Goal: Transaction & Acquisition: Purchase product/service

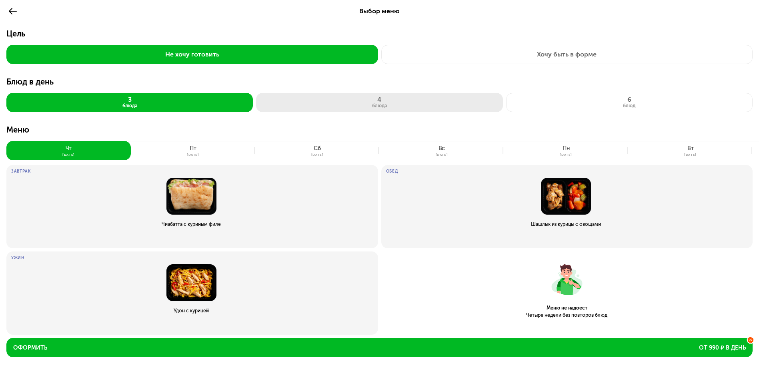
click at [377, 104] on div "блюда" at bounding box center [379, 106] width 15 height 6
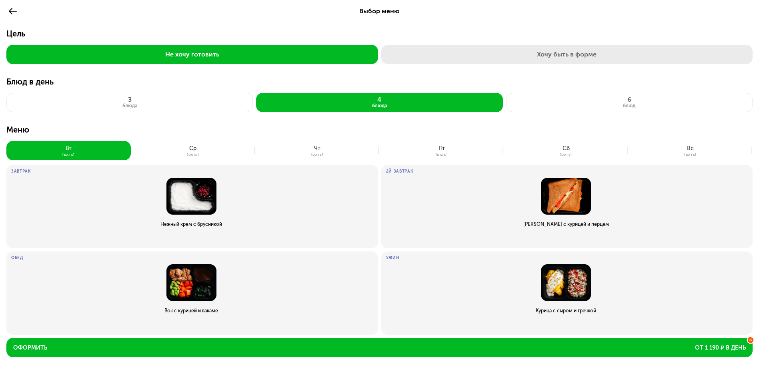
click at [588, 54] on button "Хочу быть в форме" at bounding box center [567, 54] width 372 height 19
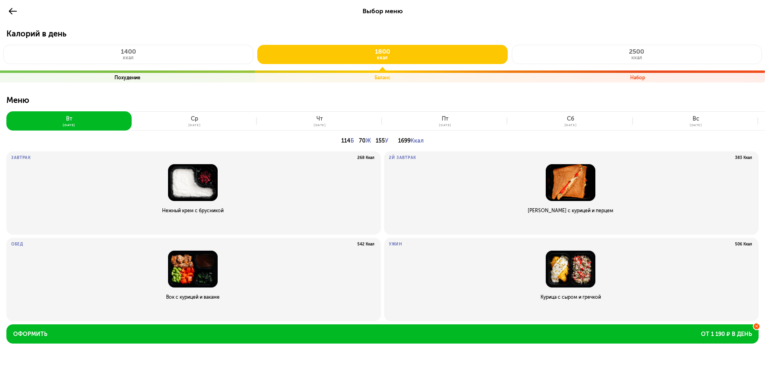
click at [13, 10] on icon at bounding box center [13, 11] width 10 height 10
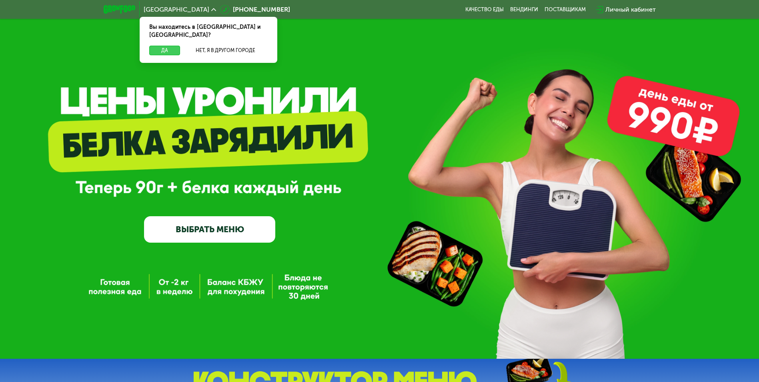
click at [167, 46] on button "Да" at bounding box center [164, 51] width 31 height 10
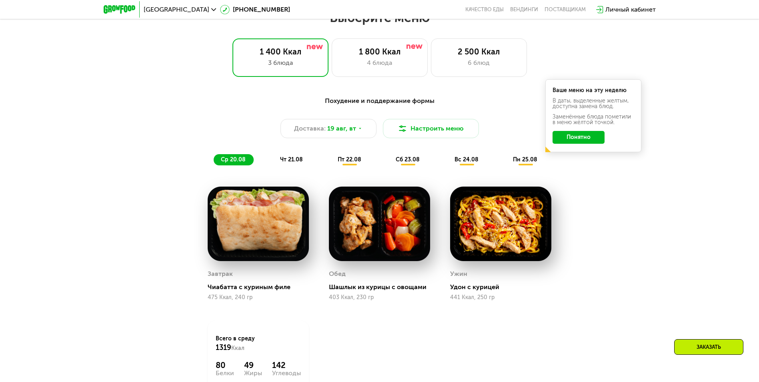
scroll to position [440, 0]
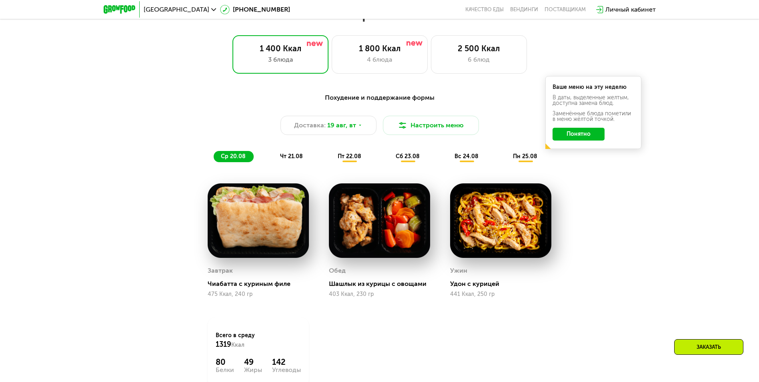
click at [586, 140] on button "Понятно" at bounding box center [579, 134] width 52 height 13
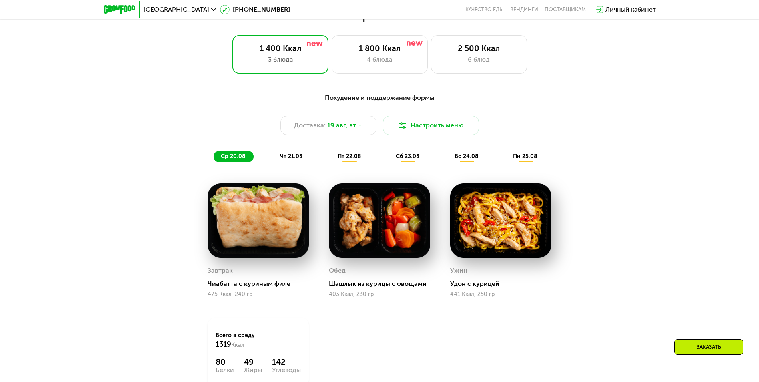
scroll to position [320, 0]
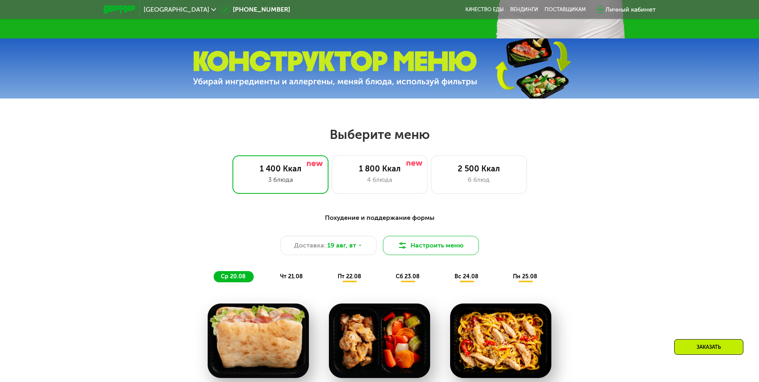
click at [447, 246] on button "Настроить меню" at bounding box center [431, 245] width 96 height 19
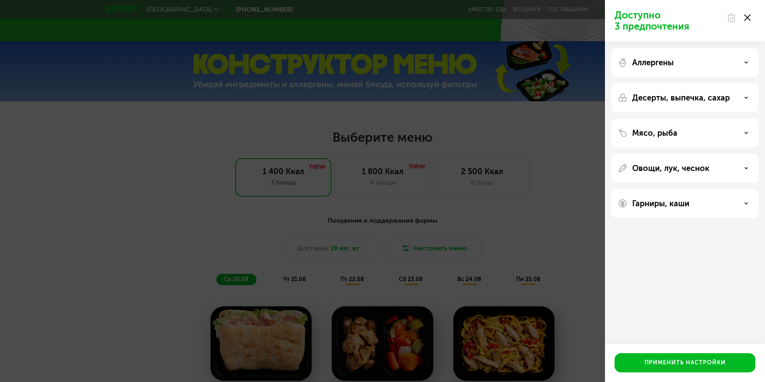
drag, startPoint x: 746, startPoint y: 99, endPoint x: 741, endPoint y: 104, distance: 6.2
click at [745, 99] on icon at bounding box center [746, 98] width 4 height 4
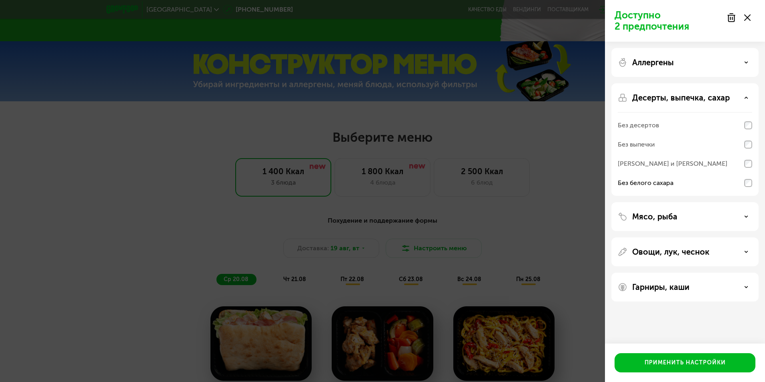
drag, startPoint x: 742, startPoint y: 97, endPoint x: 748, endPoint y: 92, distance: 8.0
click at [742, 97] on div "Десерты, выпечка, сахар" at bounding box center [685, 98] width 134 height 10
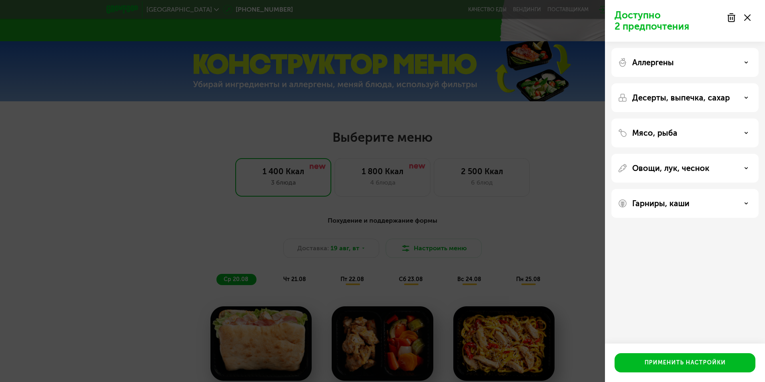
click at [744, 64] on icon at bounding box center [746, 62] width 4 height 4
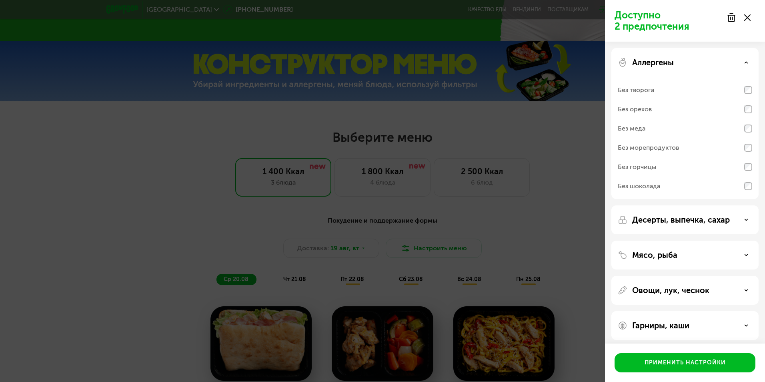
click at [746, 62] on use at bounding box center [746, 62] width 3 height 1
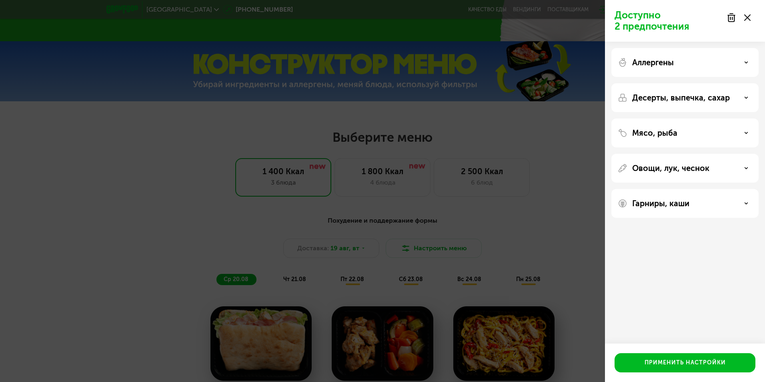
click at [746, 62] on use at bounding box center [746, 62] width 3 height 1
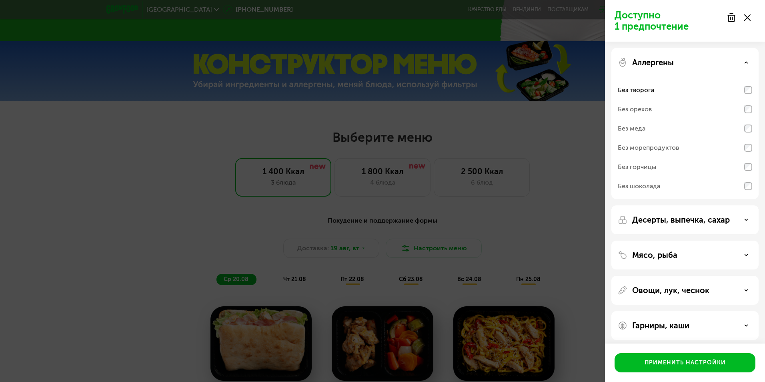
click at [745, 60] on div "Аллергены" at bounding box center [685, 63] width 134 height 10
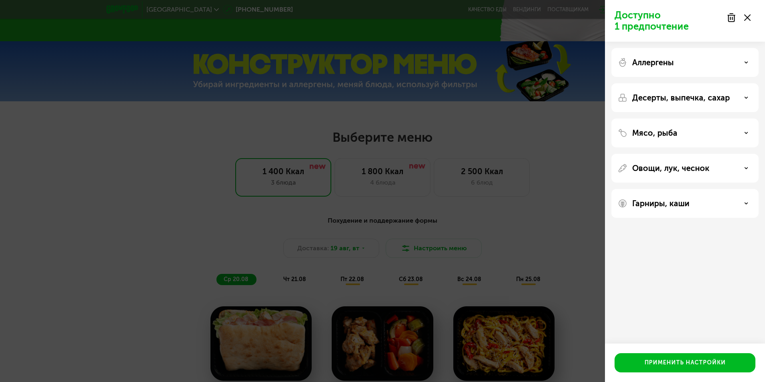
click at [746, 133] on use at bounding box center [746, 132] width 3 height 1
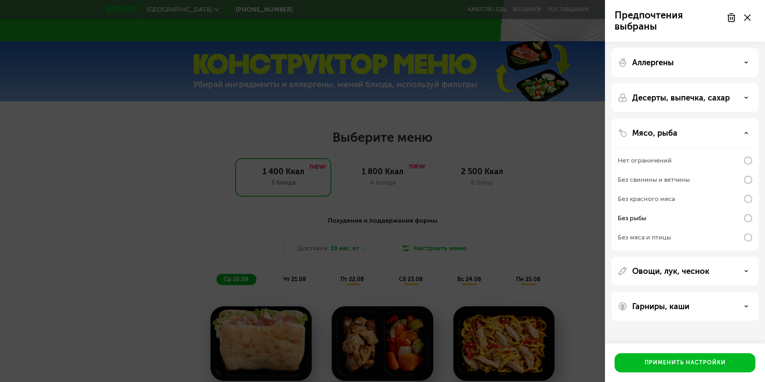
click at [746, 133] on use at bounding box center [746, 132] width 3 height 1
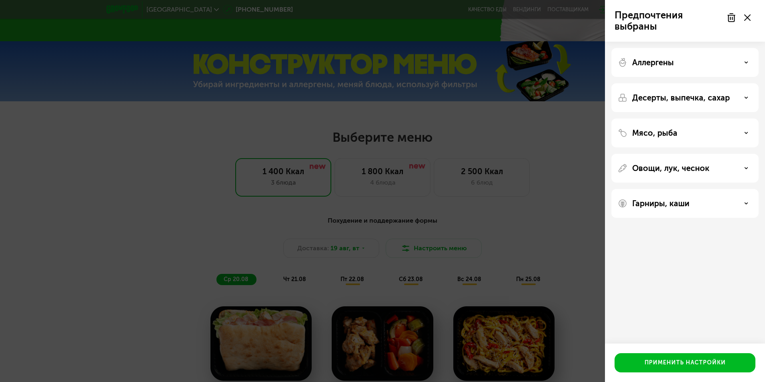
click at [747, 171] on div "Овощи, лук, чеснок" at bounding box center [685, 168] width 134 height 10
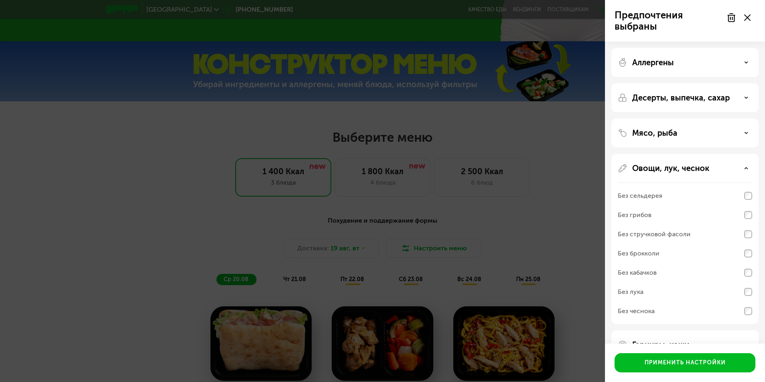
click at [746, 167] on icon at bounding box center [746, 168] width 4 height 4
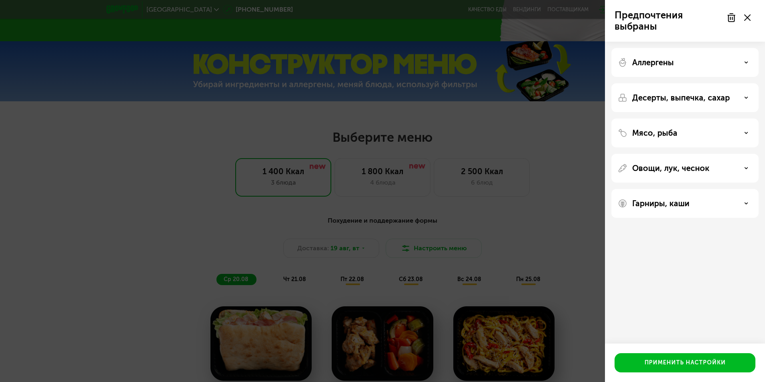
click at [747, 205] on icon at bounding box center [746, 203] width 4 height 4
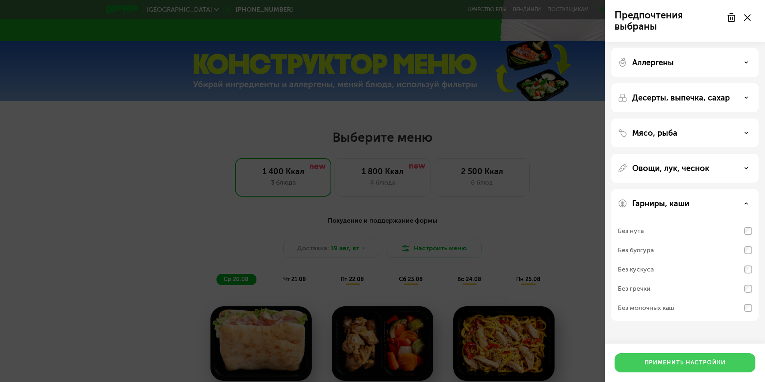
click at [698, 364] on div "Применить настройки" at bounding box center [685, 363] width 81 height 8
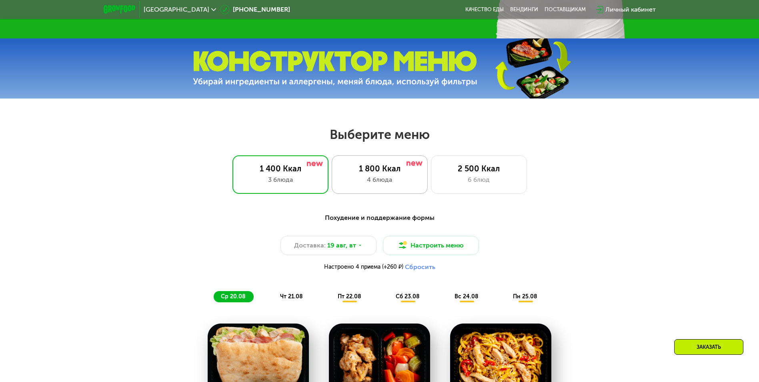
click at [373, 183] on div "4 блюда" at bounding box center [379, 180] width 79 height 10
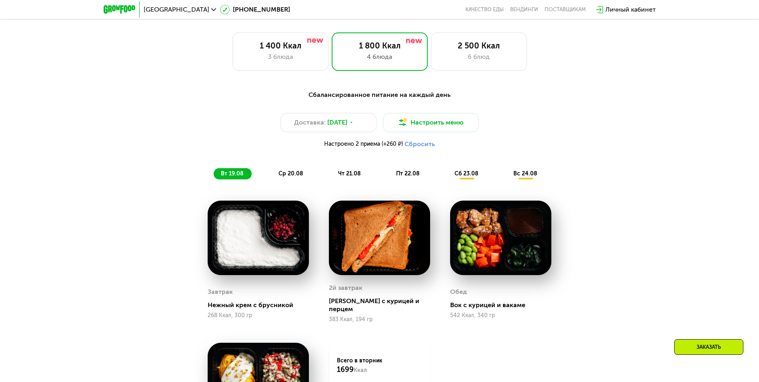
scroll to position [440, 0]
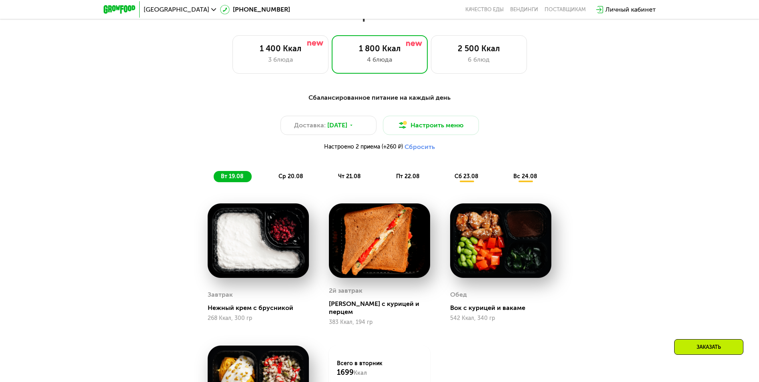
click at [281, 180] on span "ср 20.08" at bounding box center [291, 176] width 25 height 7
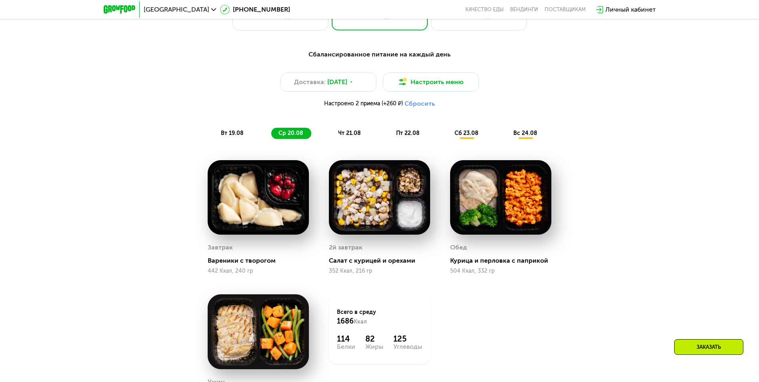
scroll to position [480, 0]
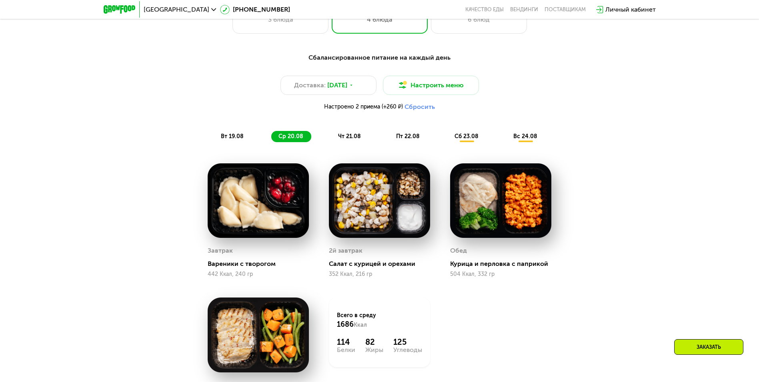
click at [347, 138] on span "чт 21.08" at bounding box center [349, 136] width 23 height 7
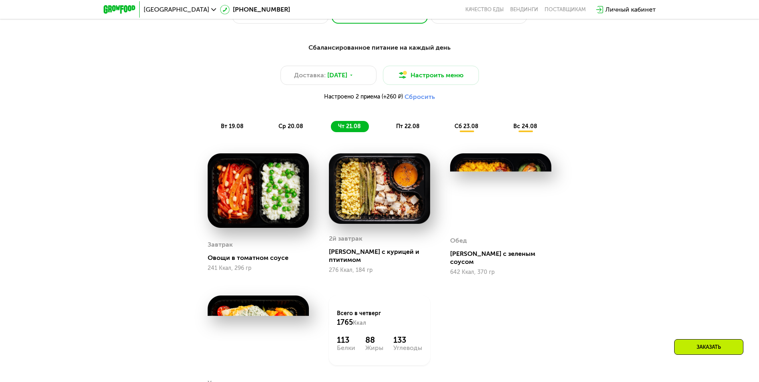
scroll to position [520, 0]
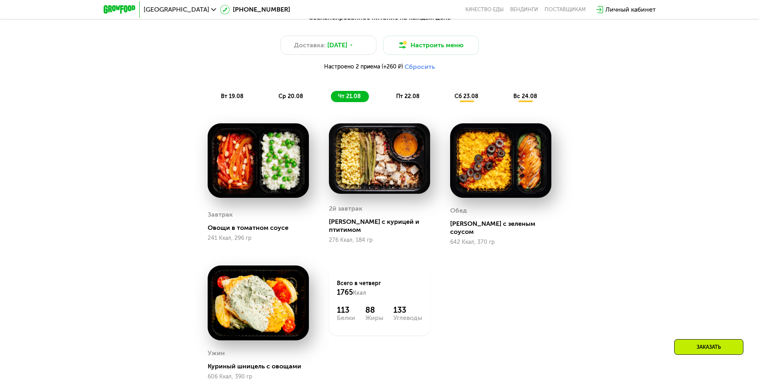
click at [447, 102] on div "пт 22.08" at bounding box center [466, 96] width 39 height 11
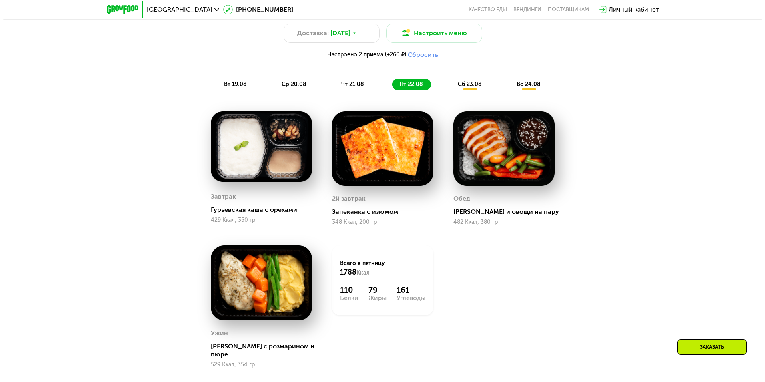
scroll to position [480, 0]
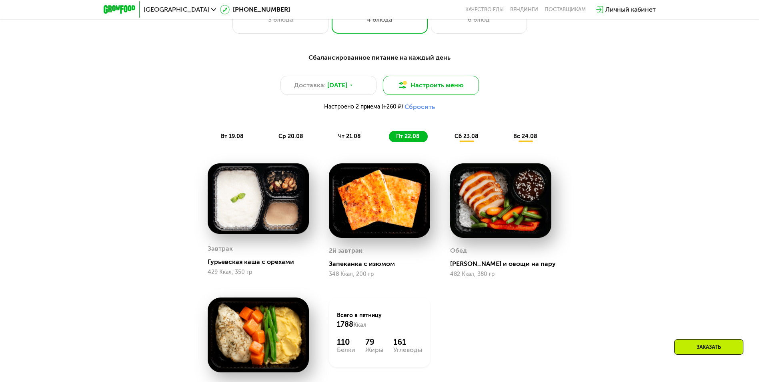
click at [436, 89] on button "Настроить меню" at bounding box center [431, 85] width 96 height 19
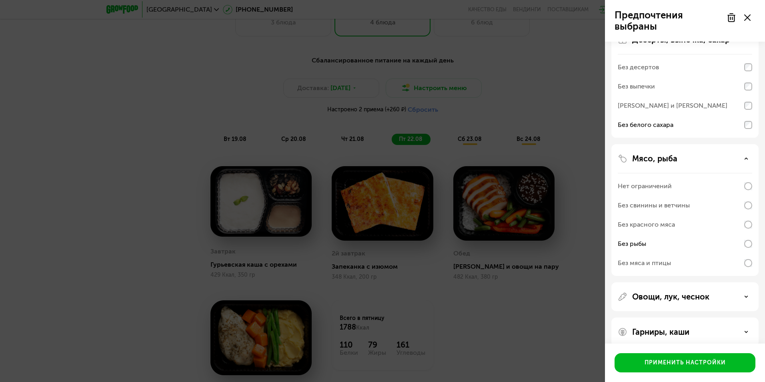
scroll to position [191, 0]
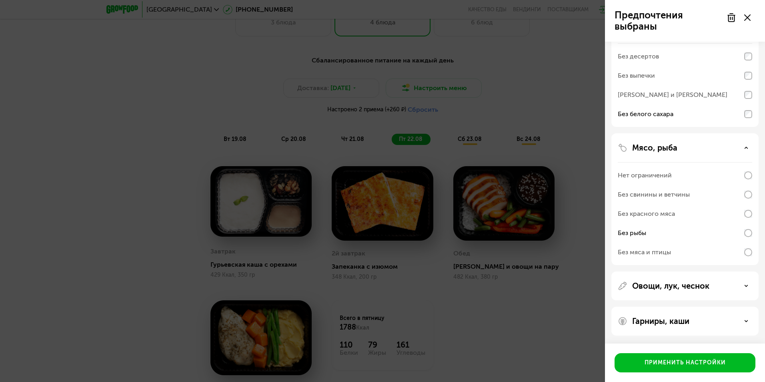
click at [740, 319] on div "Гарниры, каши" at bounding box center [685, 321] width 134 height 10
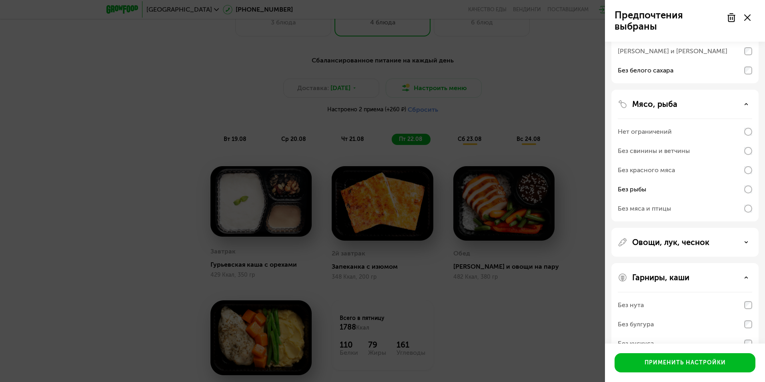
scroll to position [294, 0]
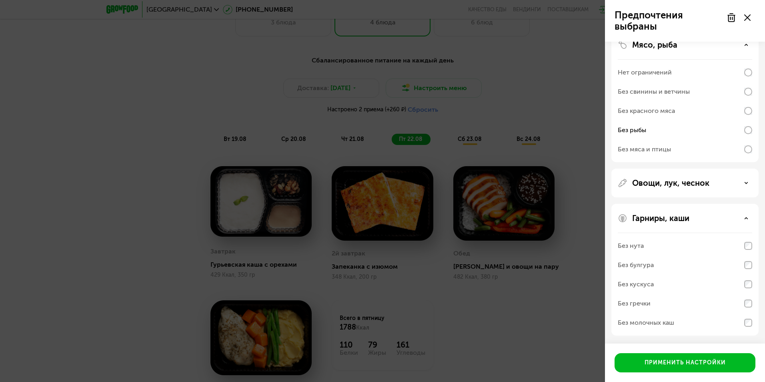
click at [748, 221] on div "Гарниры, каши" at bounding box center [685, 218] width 134 height 10
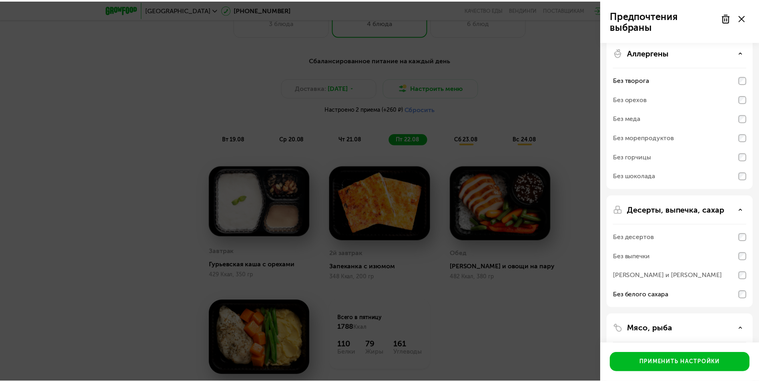
scroll to position [0, 0]
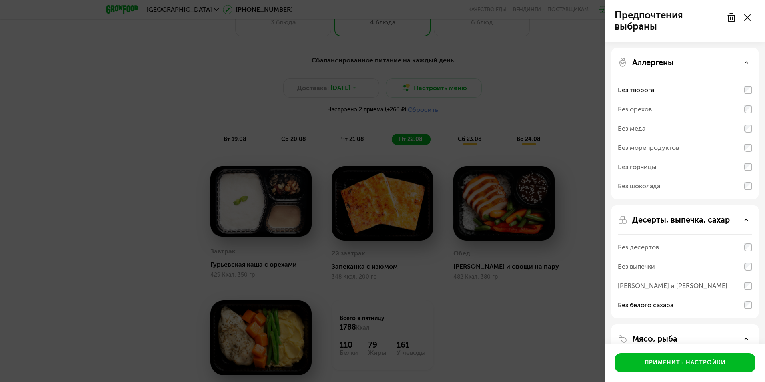
click at [745, 62] on div "Аллергены" at bounding box center [685, 63] width 134 height 10
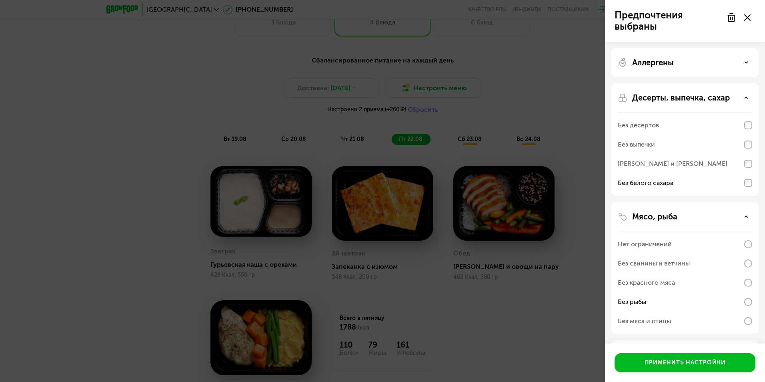
click at [745, 98] on icon at bounding box center [746, 98] width 4 height 4
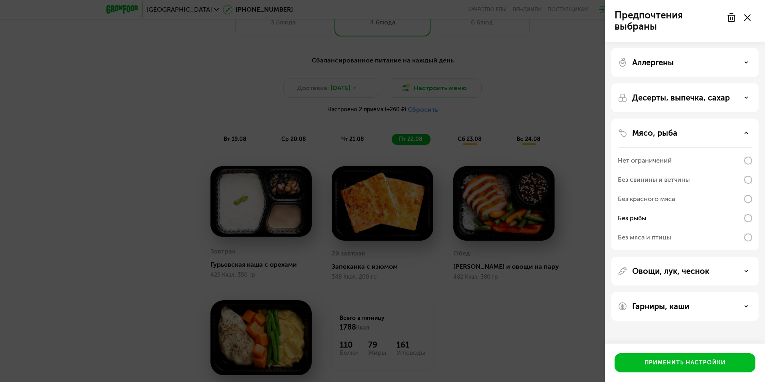
click at [746, 136] on div "Мясо, рыба" at bounding box center [685, 133] width 134 height 10
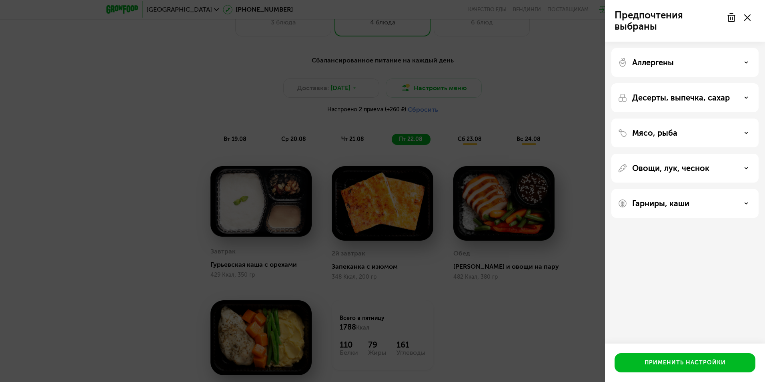
click at [744, 206] on div "Гарниры, каши" at bounding box center [685, 203] width 134 height 10
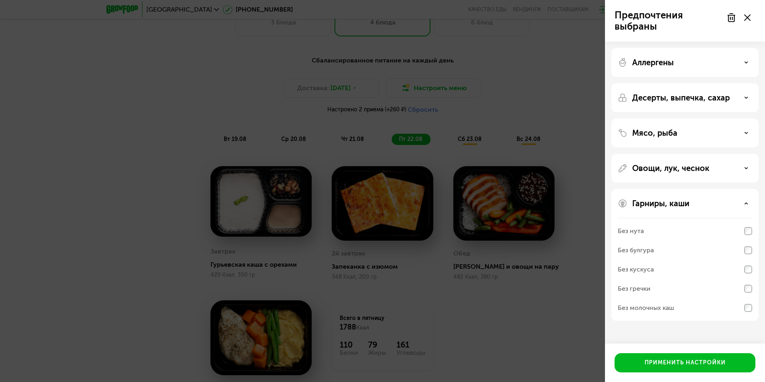
click at [750, 315] on div "Без молочных каш" at bounding box center [685, 307] width 134 height 19
click at [689, 363] on div "Применить настройки" at bounding box center [685, 363] width 81 height 8
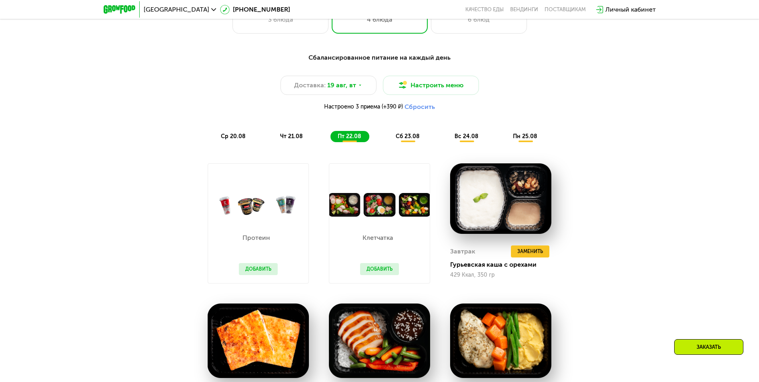
drag, startPoint x: 417, startPoint y: 109, endPoint x: 480, endPoint y: 113, distance: 63.8
click at [494, 122] on div "Сбалансированное питание на каждый день Доставка: [DATE] Настроить меню Настрое…" at bounding box center [380, 97] width 474 height 89
click at [440, 90] on button "Настроить меню" at bounding box center [431, 85] width 96 height 19
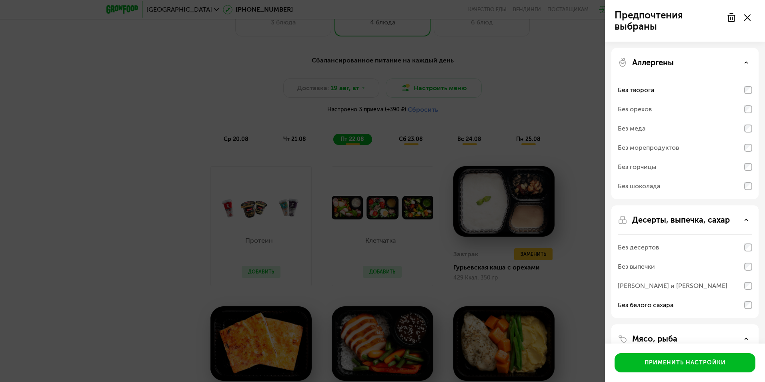
click at [748, 63] on icon at bounding box center [746, 62] width 4 height 4
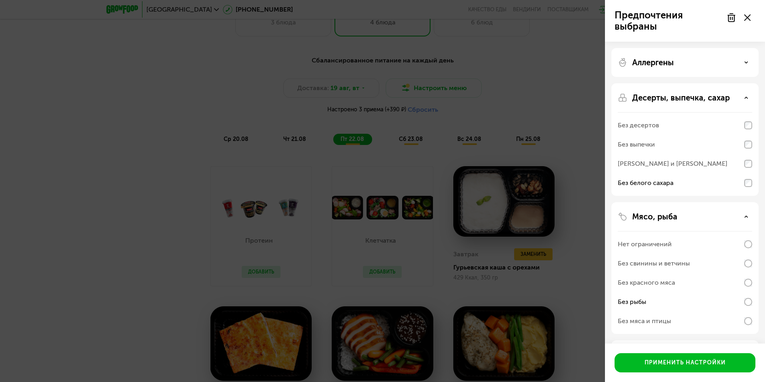
drag, startPoint x: 746, startPoint y: 98, endPoint x: 749, endPoint y: 126, distance: 28.6
click at [746, 98] on icon at bounding box center [746, 98] width 4 height 4
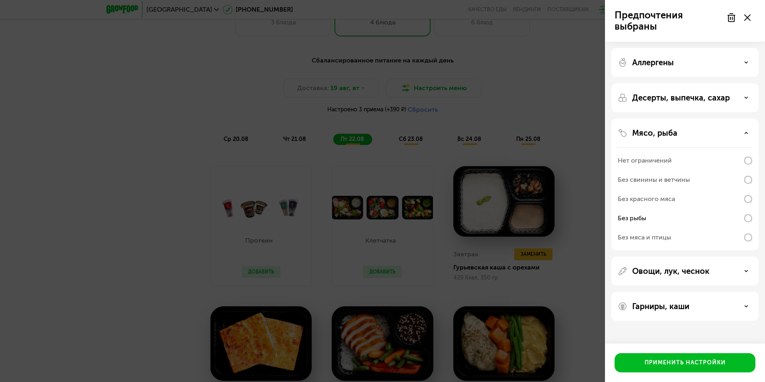
click at [748, 132] on icon at bounding box center [746, 133] width 4 height 4
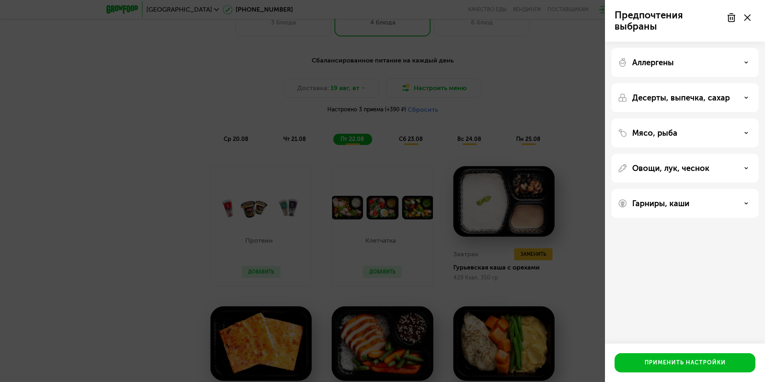
click at [746, 203] on use at bounding box center [746, 202] width 3 height 1
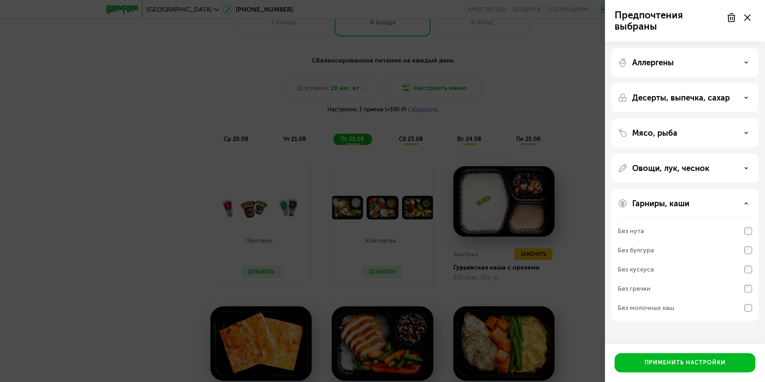
click at [734, 19] on use at bounding box center [731, 18] width 7 height 8
drag, startPoint x: 745, startPoint y: 206, endPoint x: 746, endPoint y: 202, distance: 4.4
click at [746, 206] on div "Гарниры, каши" at bounding box center [685, 203] width 134 height 10
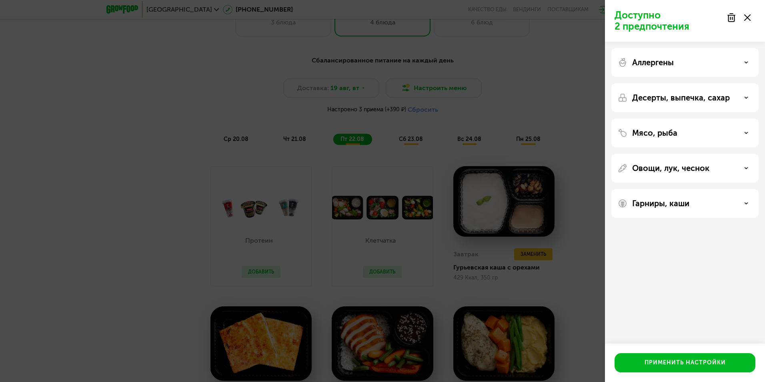
click at [743, 99] on div "Десерты, выпечка, сахар" at bounding box center [685, 98] width 134 height 10
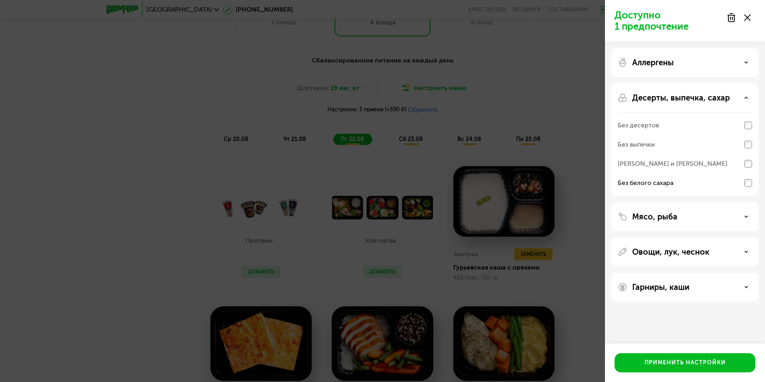
click at [743, 96] on div "Десерты, выпечка, сахар" at bounding box center [685, 98] width 134 height 10
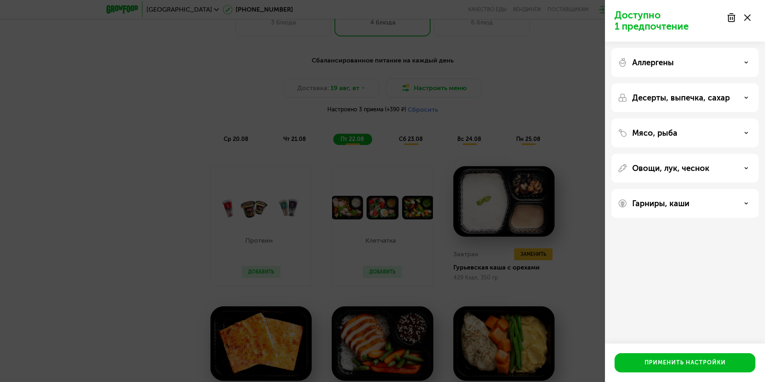
click at [743, 65] on div "Аллергены" at bounding box center [685, 63] width 134 height 10
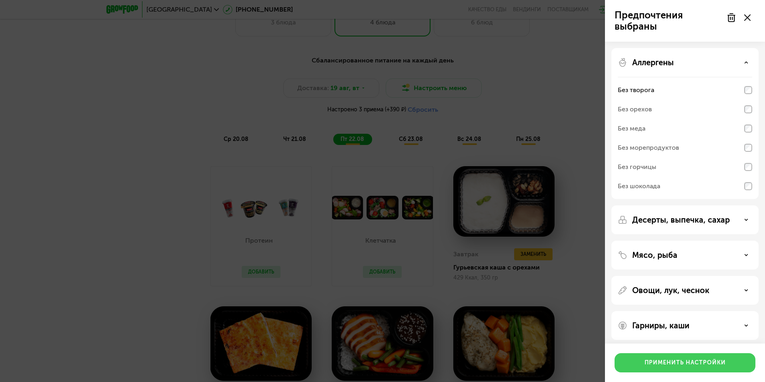
click at [693, 363] on div "Применить настройки" at bounding box center [685, 363] width 81 height 8
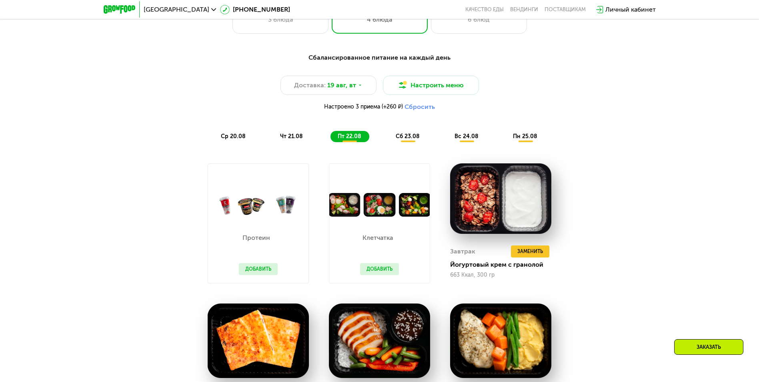
click at [229, 137] on span "ср 20.08" at bounding box center [233, 136] width 25 height 7
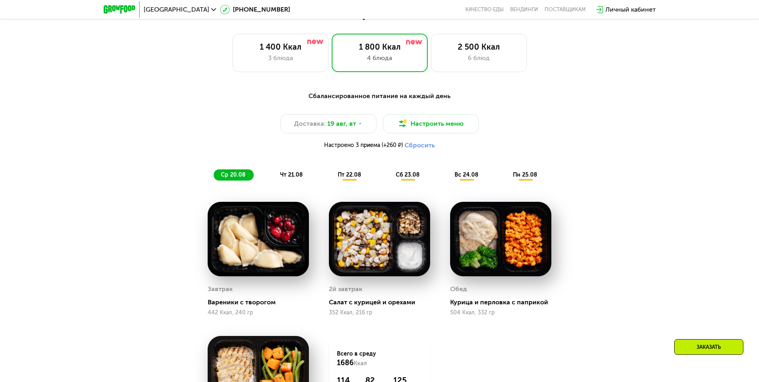
scroll to position [440, 0]
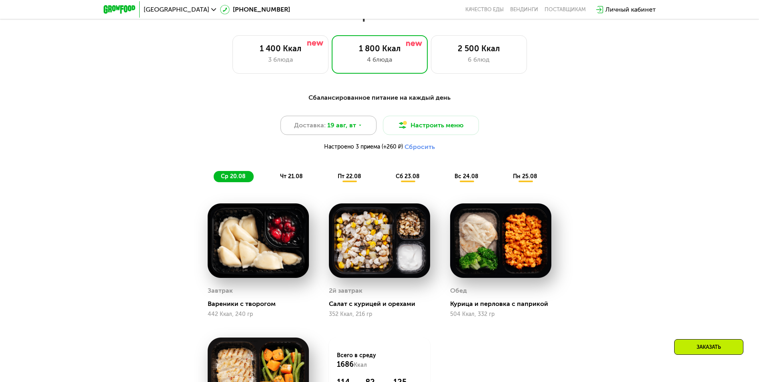
click at [360, 128] on div "Доставка: [DATE]" at bounding box center [329, 125] width 96 height 19
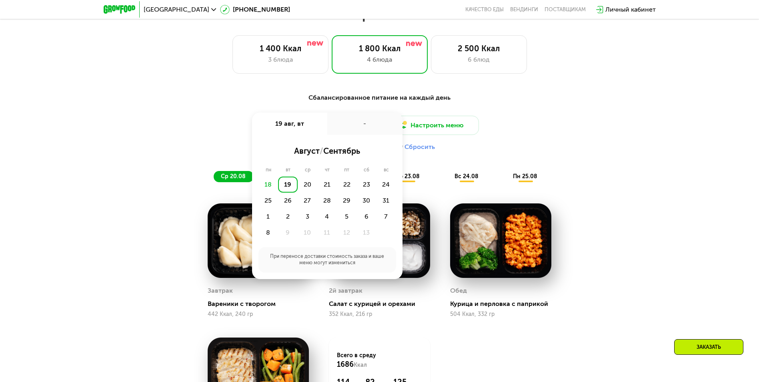
click at [287, 188] on div "19" at bounding box center [288, 184] width 20 height 16
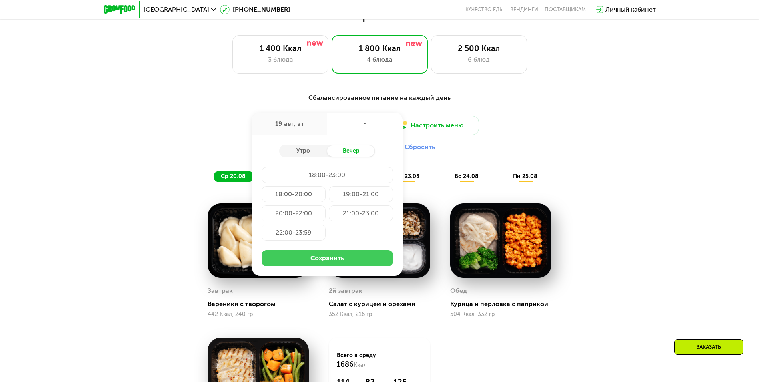
click at [313, 260] on button "Сохранить" at bounding box center [327, 258] width 131 height 16
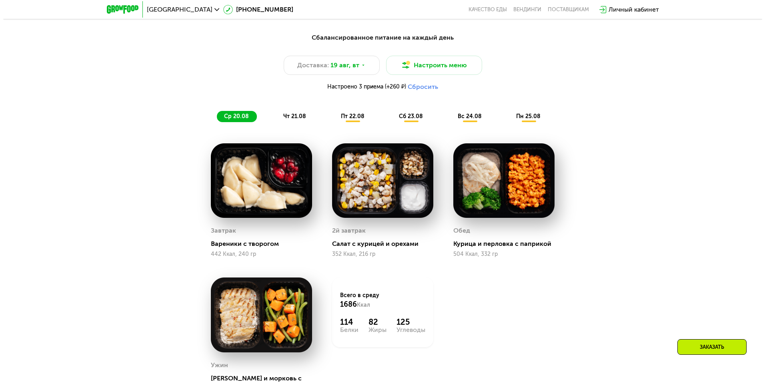
scroll to position [520, 0]
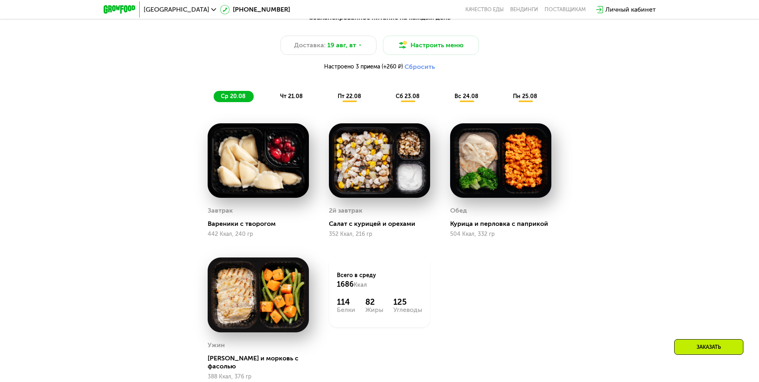
click at [293, 100] on span "чт 21.08" at bounding box center [291, 96] width 23 height 7
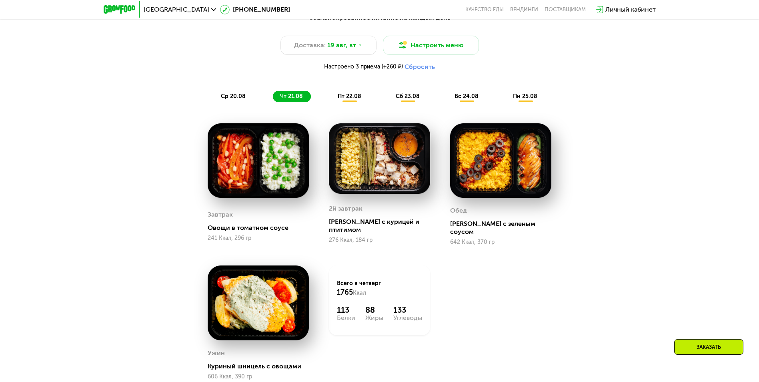
click at [236, 100] on span "ср 20.08" at bounding box center [233, 96] width 25 height 7
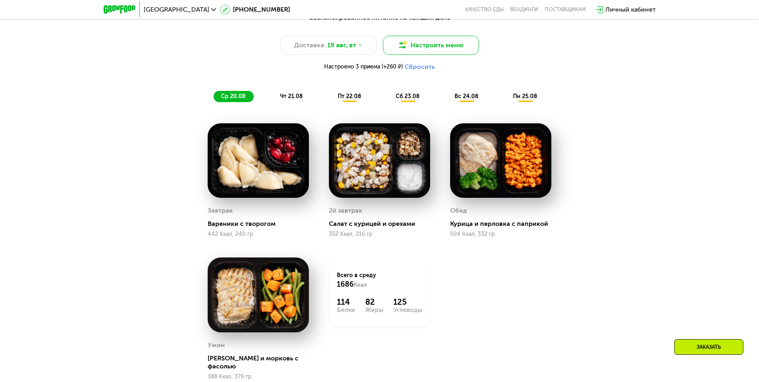
click at [426, 46] on button "Настроить меню" at bounding box center [431, 45] width 96 height 19
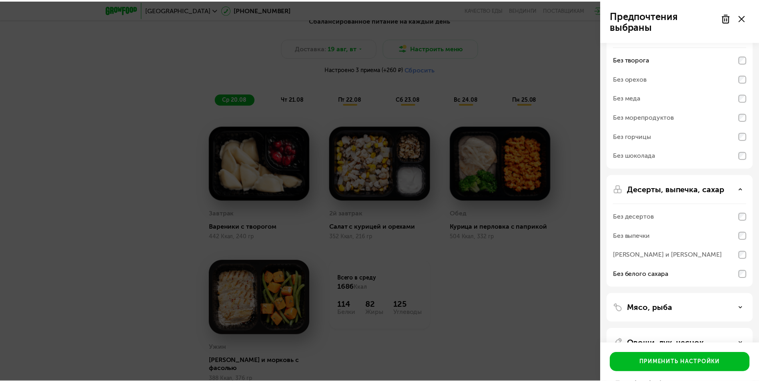
scroll to position [0, 0]
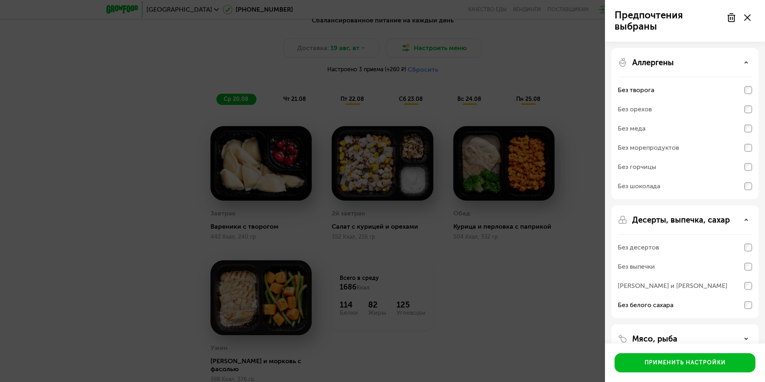
click at [743, 62] on div "Аллергены" at bounding box center [685, 63] width 134 height 10
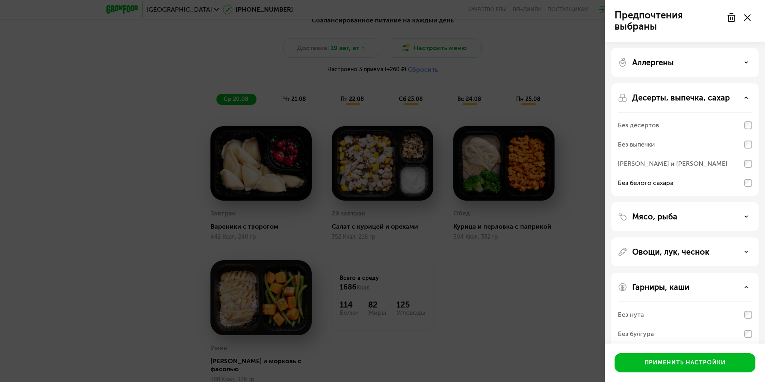
click at [749, 96] on div "Десерты, выпечка, сахар" at bounding box center [685, 98] width 134 height 10
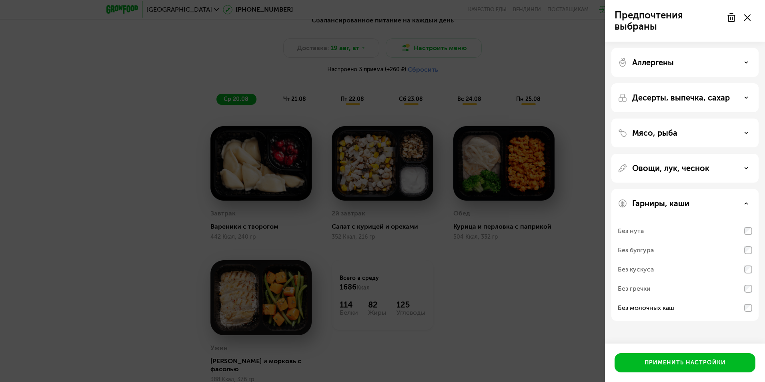
click at [744, 202] on div "Гарниры, каши" at bounding box center [685, 203] width 134 height 10
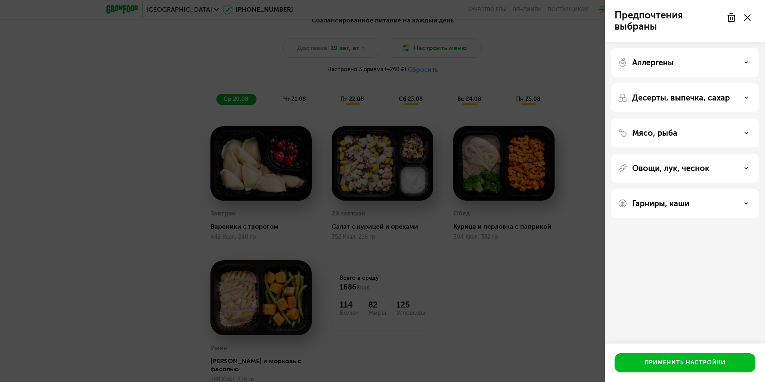
drag, startPoint x: 520, startPoint y: 282, endPoint x: 527, endPoint y: 283, distance: 6.8
click at [522, 282] on div "Предпочтения выбраны Аллергены Десерты, выпечка, сахар Мясо, рыба Овощи, лук, ч…" at bounding box center [382, 191] width 765 height 382
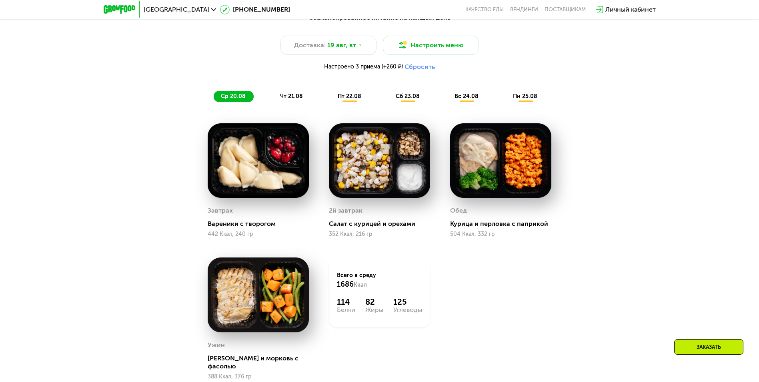
click at [289, 98] on span "чт 21.08" at bounding box center [291, 96] width 23 height 7
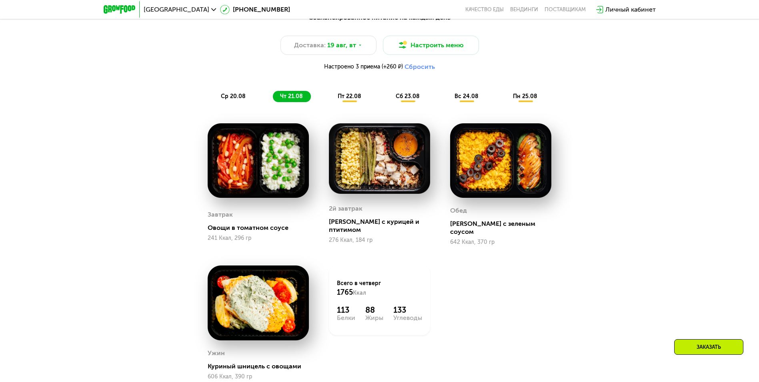
click at [356, 97] on span "пт 22.08" at bounding box center [350, 96] width 24 height 7
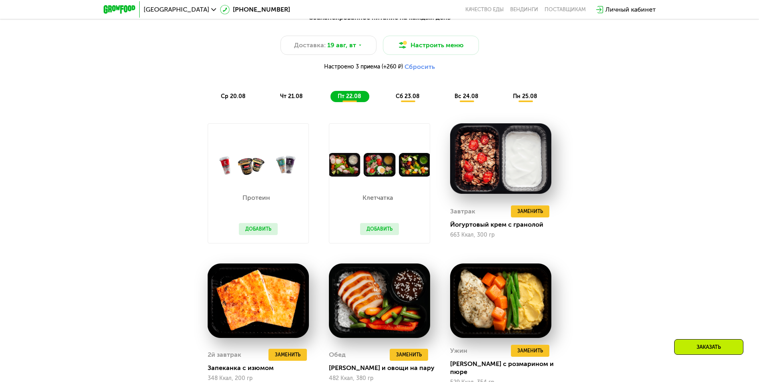
click at [673, 195] on div "Сбалансированное питание на каждый день Доставка: [DATE] Настроить меню Настрое…" at bounding box center [379, 265] width 759 height 527
click at [285, 100] on span "чт 21.08" at bounding box center [291, 96] width 23 height 7
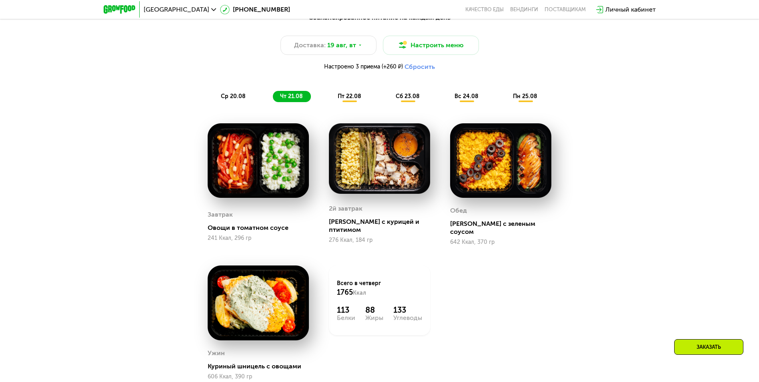
click at [346, 100] on span "пт 22.08" at bounding box center [350, 96] width 24 height 7
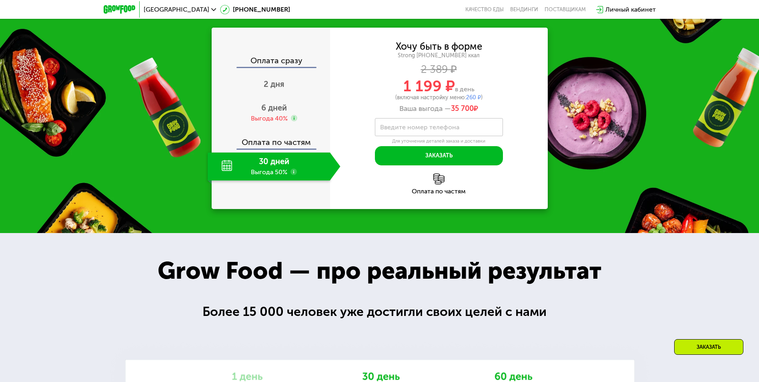
scroll to position [1000, 0]
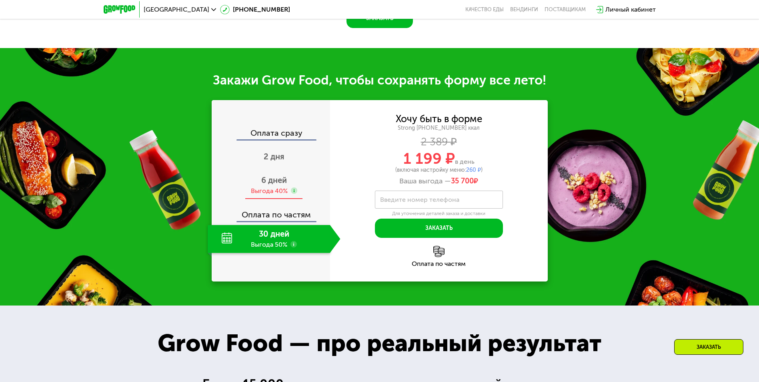
click at [285, 175] on span "6 дней" at bounding box center [274, 180] width 26 height 10
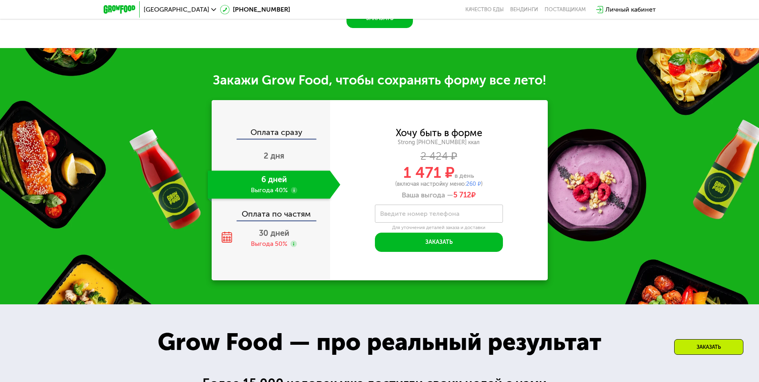
click at [291, 128] on div "Оплата сразу" at bounding box center [271, 133] width 118 height 10
click at [272, 128] on div "Оплата сразу" at bounding box center [271, 133] width 118 height 10
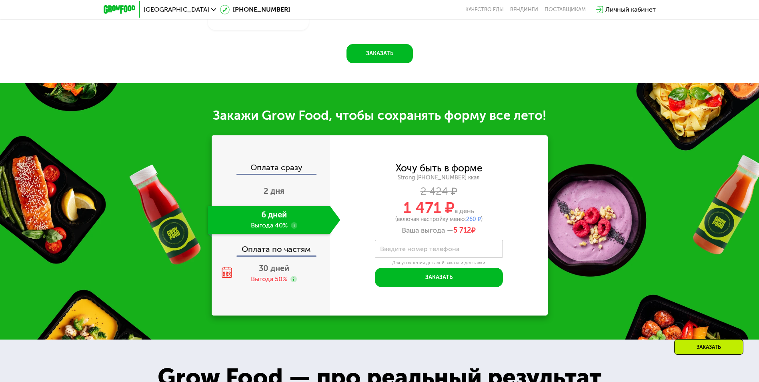
scroll to position [960, 0]
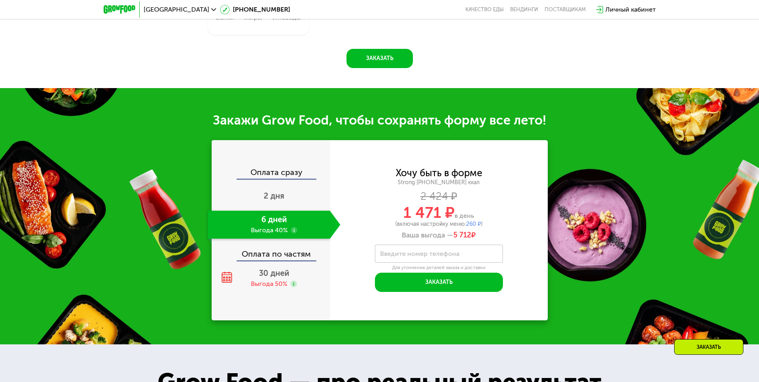
click at [284, 168] on div "Оплата сразу" at bounding box center [271, 173] width 118 height 10
click at [276, 191] on span "2 дня" at bounding box center [274, 196] width 21 height 10
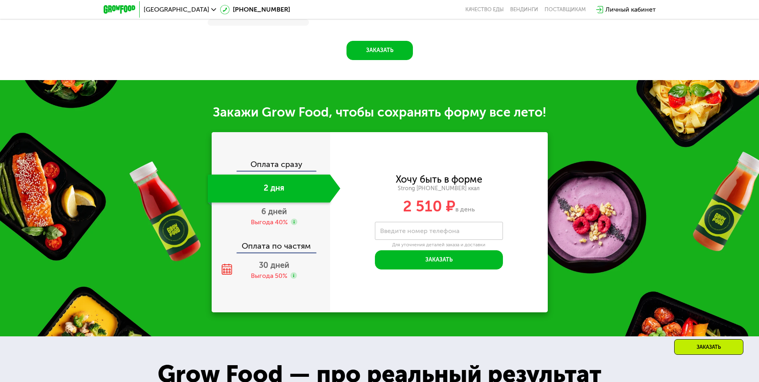
click at [279, 168] on div "Оплата сразу" at bounding box center [271, 165] width 118 height 10
click at [279, 211] on span "6 дней" at bounding box center [274, 211] width 26 height 10
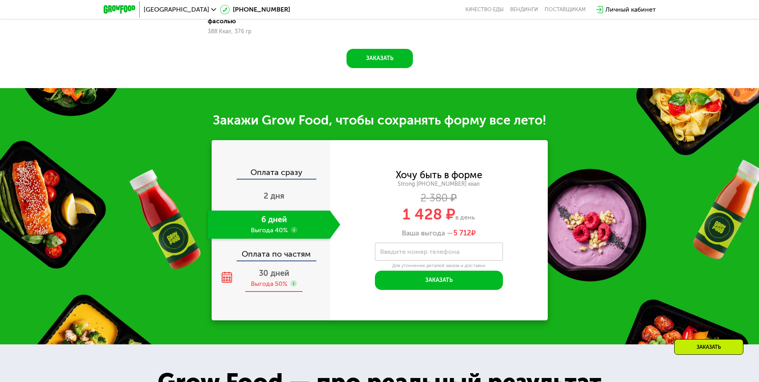
scroll to position [865, 0]
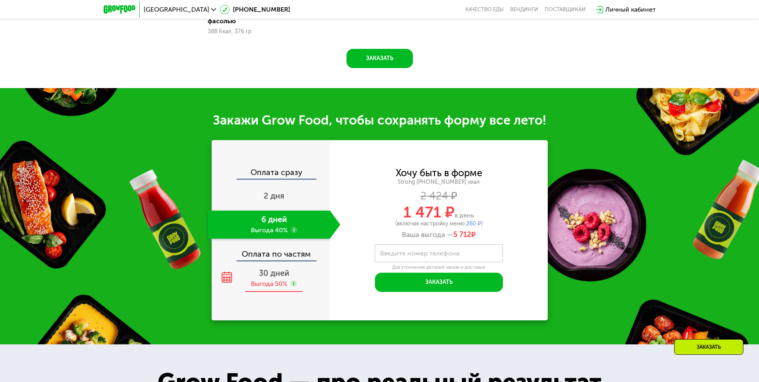
click at [272, 268] on span "30 дней" at bounding box center [274, 273] width 30 height 10
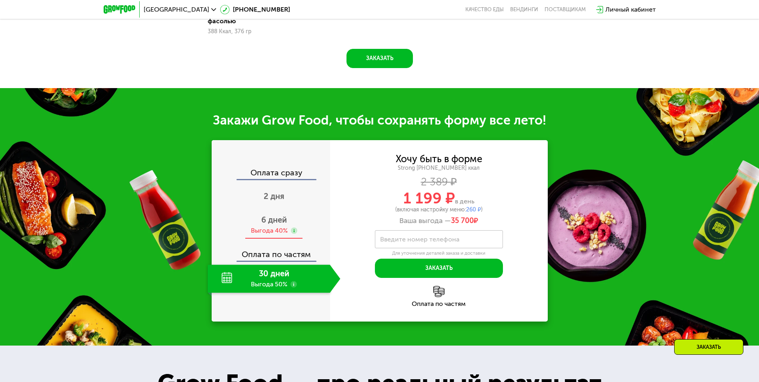
click at [271, 211] on div "6 дней Выгода 40%" at bounding box center [274, 225] width 133 height 28
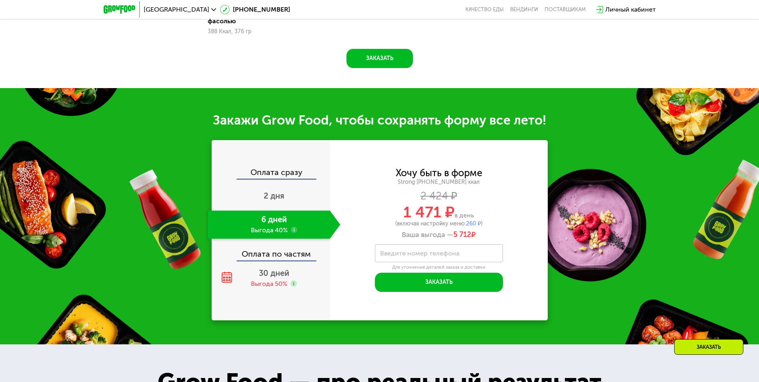
click at [593, 261] on div "Закажи Grow Food, чтобы сохранять форму все лето! Оплата сразу 2 дня 6 дней Выг…" at bounding box center [379, 216] width 759 height 256
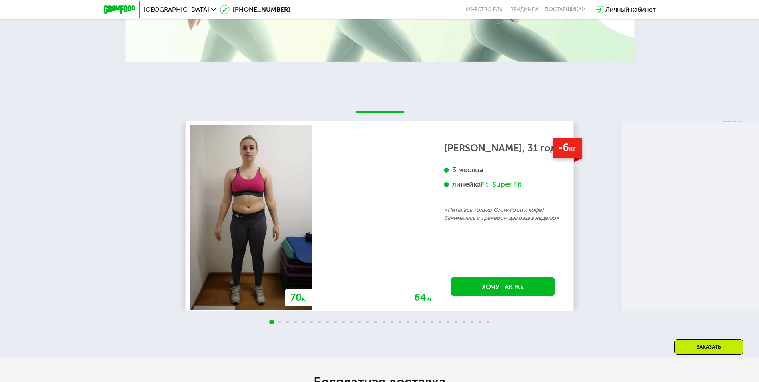
scroll to position [1545, 0]
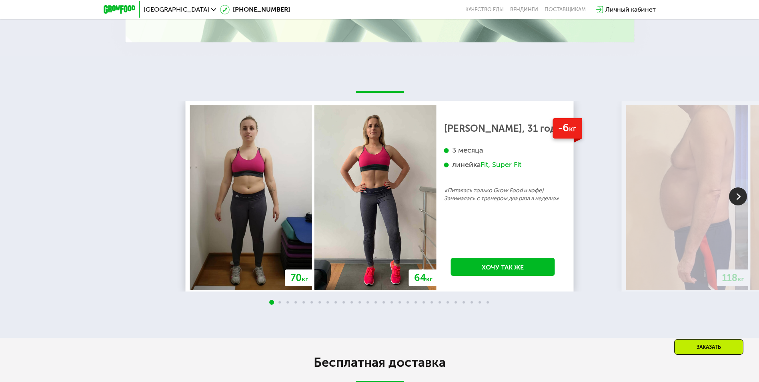
click at [738, 189] on img at bounding box center [738, 196] width 18 height 18
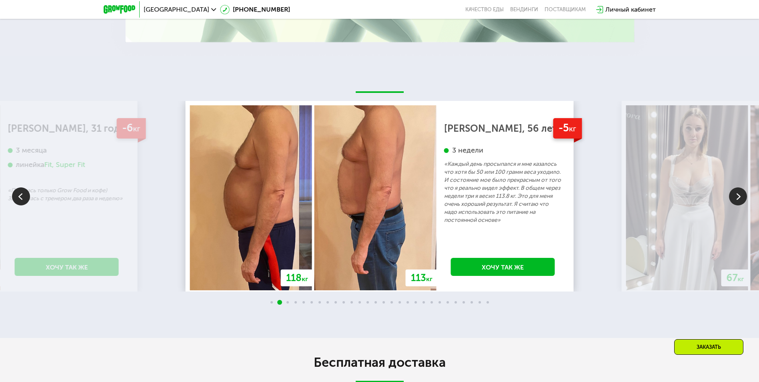
click at [746, 194] on img at bounding box center [738, 196] width 18 height 18
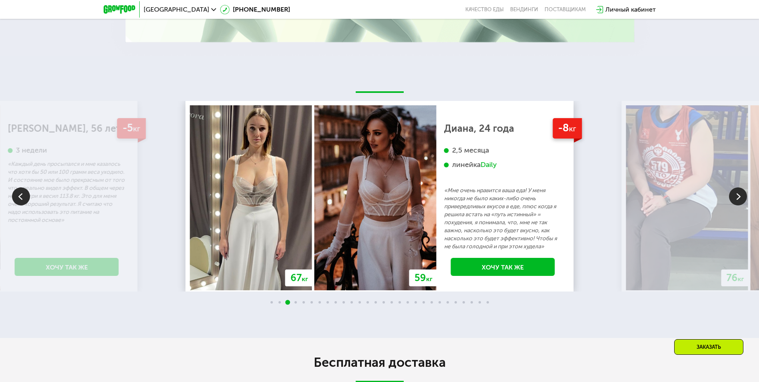
click at [735, 190] on img at bounding box center [738, 196] width 18 height 18
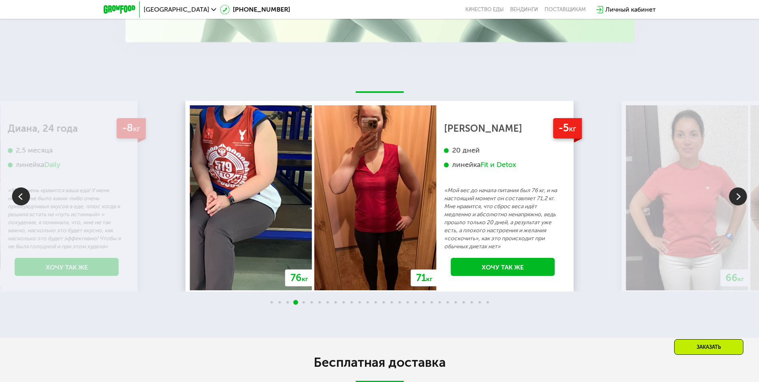
click at [736, 190] on img at bounding box center [738, 196] width 18 height 18
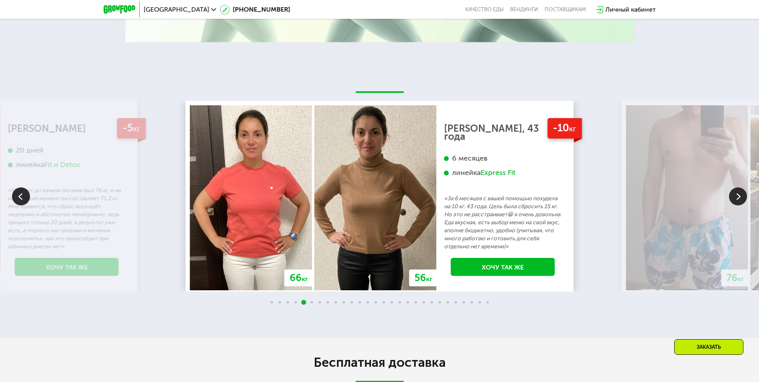
click at [737, 190] on img at bounding box center [738, 196] width 18 height 18
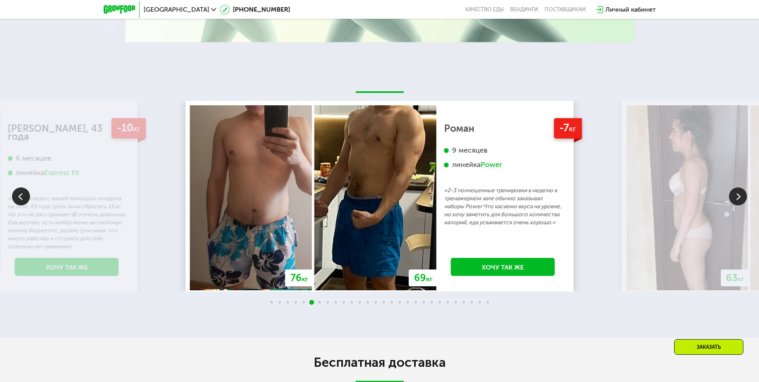
click at [742, 190] on img at bounding box center [738, 196] width 18 height 18
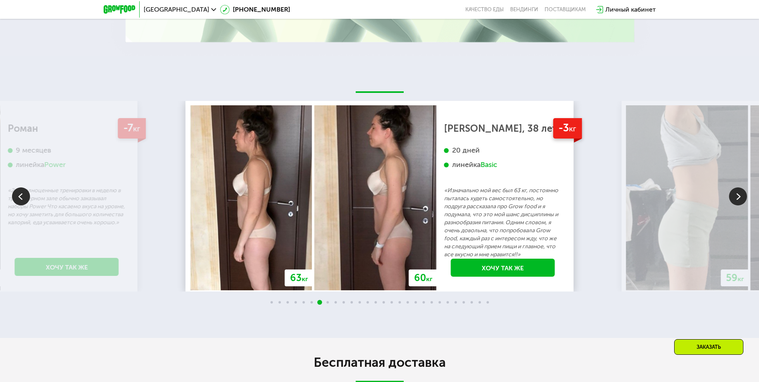
click at [742, 192] on img at bounding box center [738, 196] width 18 height 18
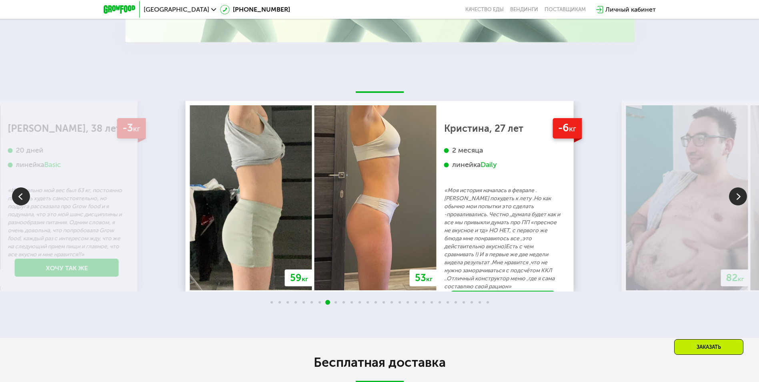
click at [741, 193] on img at bounding box center [738, 196] width 18 height 18
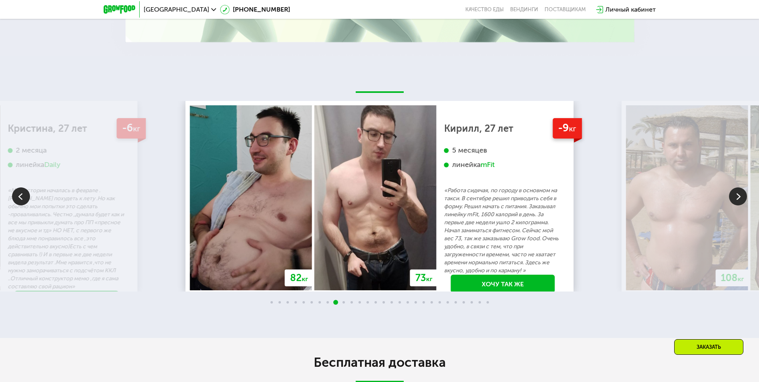
click at [741, 194] on img at bounding box center [738, 196] width 18 height 18
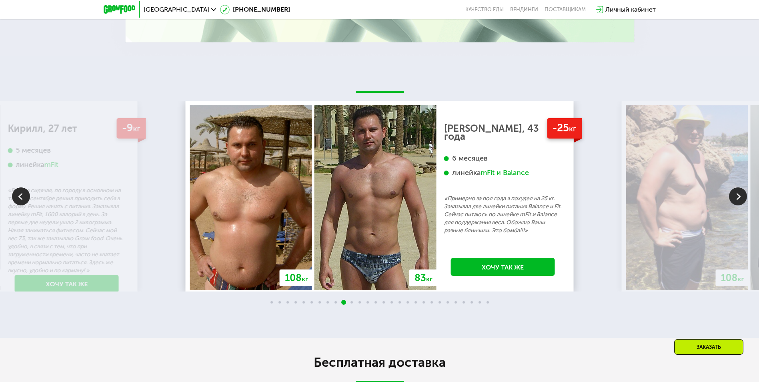
click at [741, 194] on img at bounding box center [738, 196] width 18 height 18
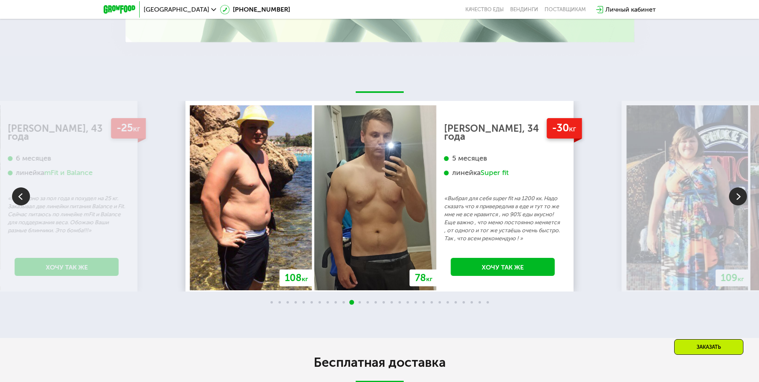
click at [741, 194] on img at bounding box center [738, 196] width 18 height 18
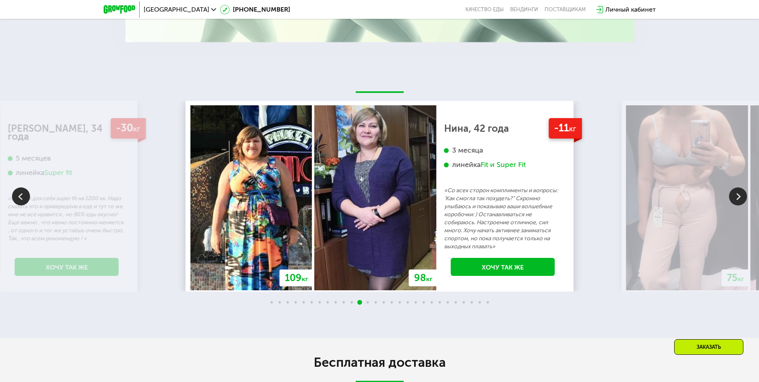
click at [741, 195] on img at bounding box center [738, 196] width 18 height 18
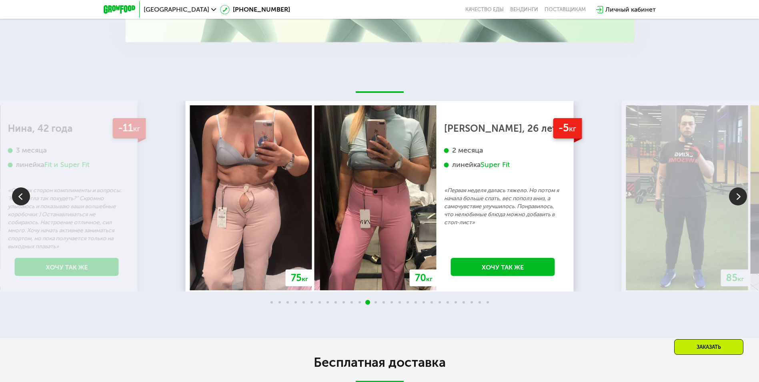
click at [741, 195] on img at bounding box center [738, 196] width 18 height 18
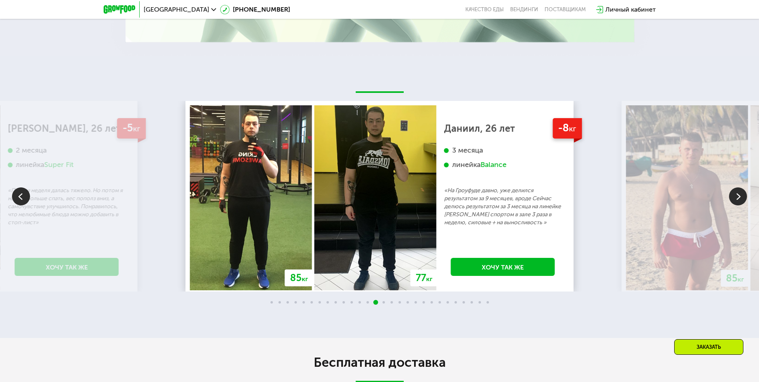
click at [741, 195] on img at bounding box center [738, 196] width 18 height 18
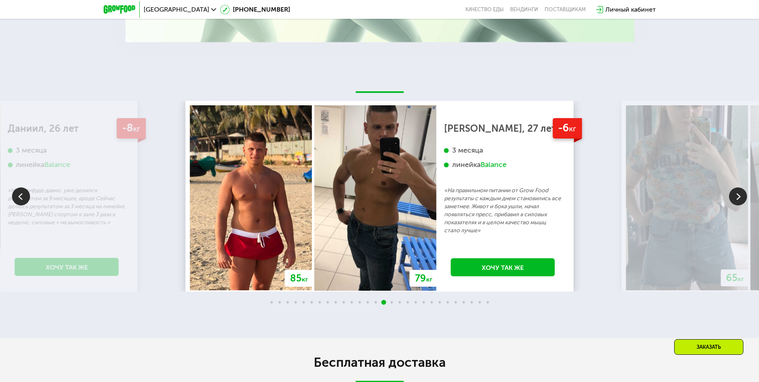
click at [741, 195] on img at bounding box center [738, 196] width 18 height 18
